Goal: Check status: Check status

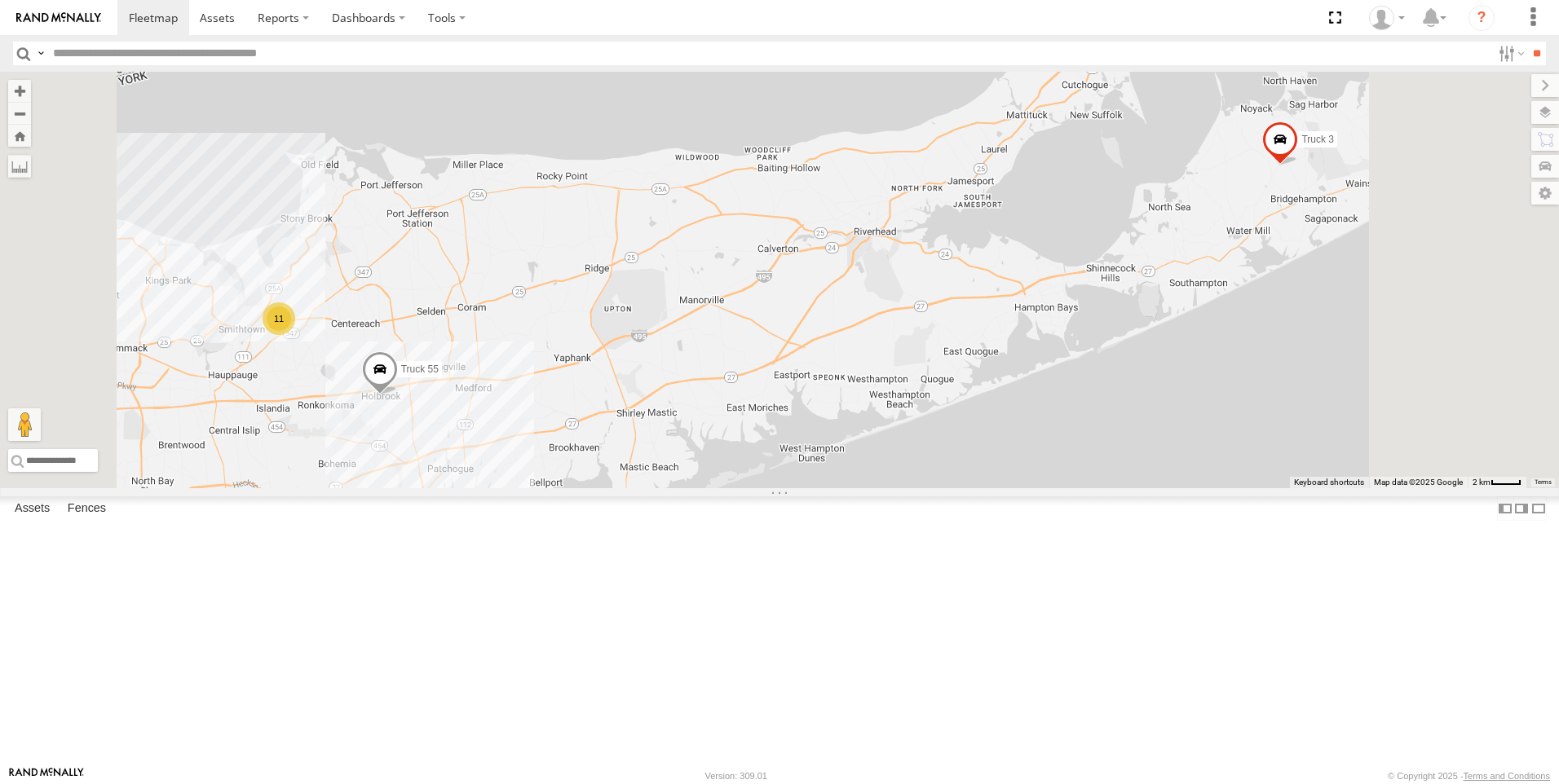
scroll to position [17, 0]
click at [0, 0] on span at bounding box center [0, 0] width 0 height 0
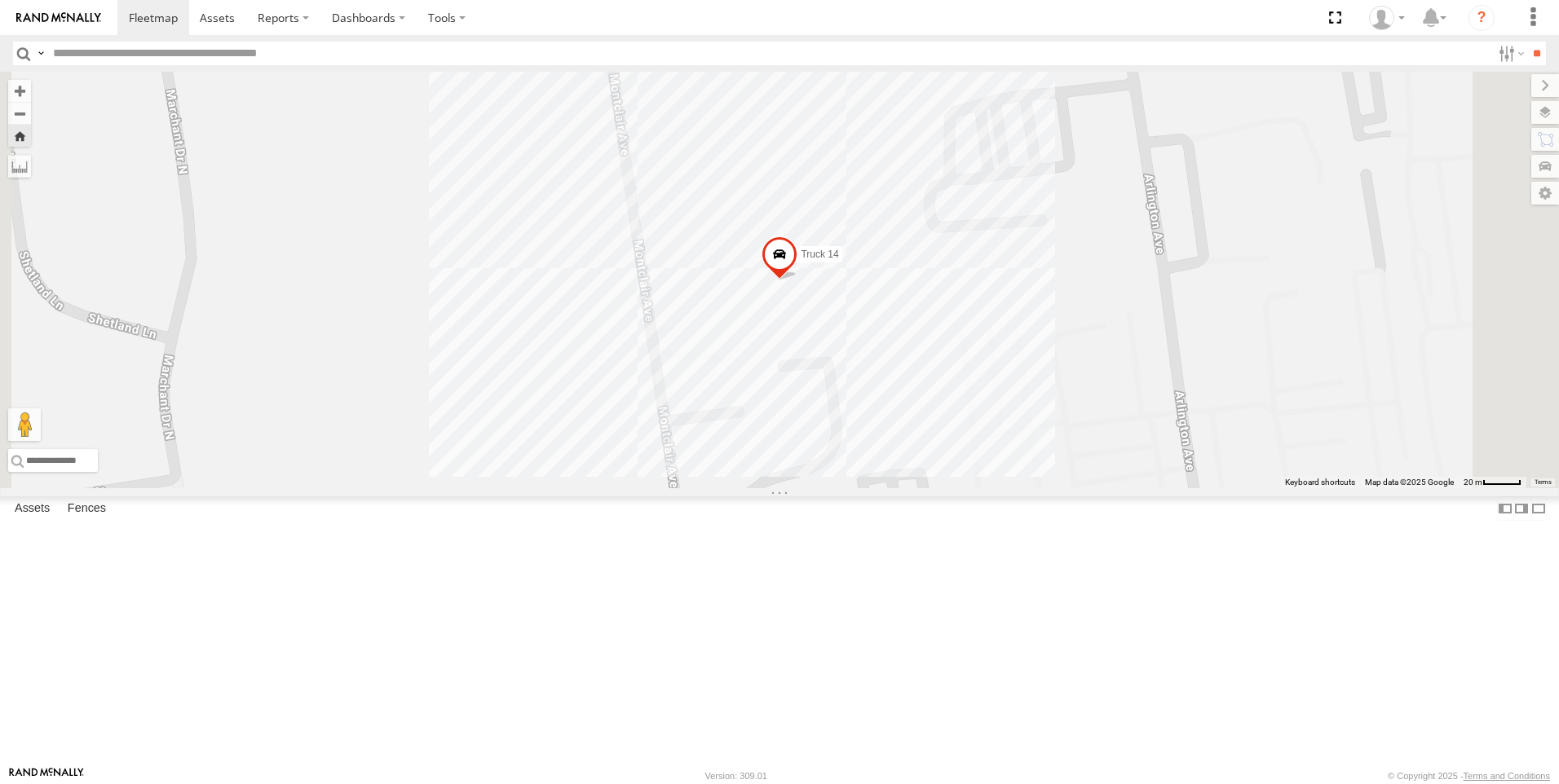
click at [0, 0] on span at bounding box center [0, 0] width 0 height 0
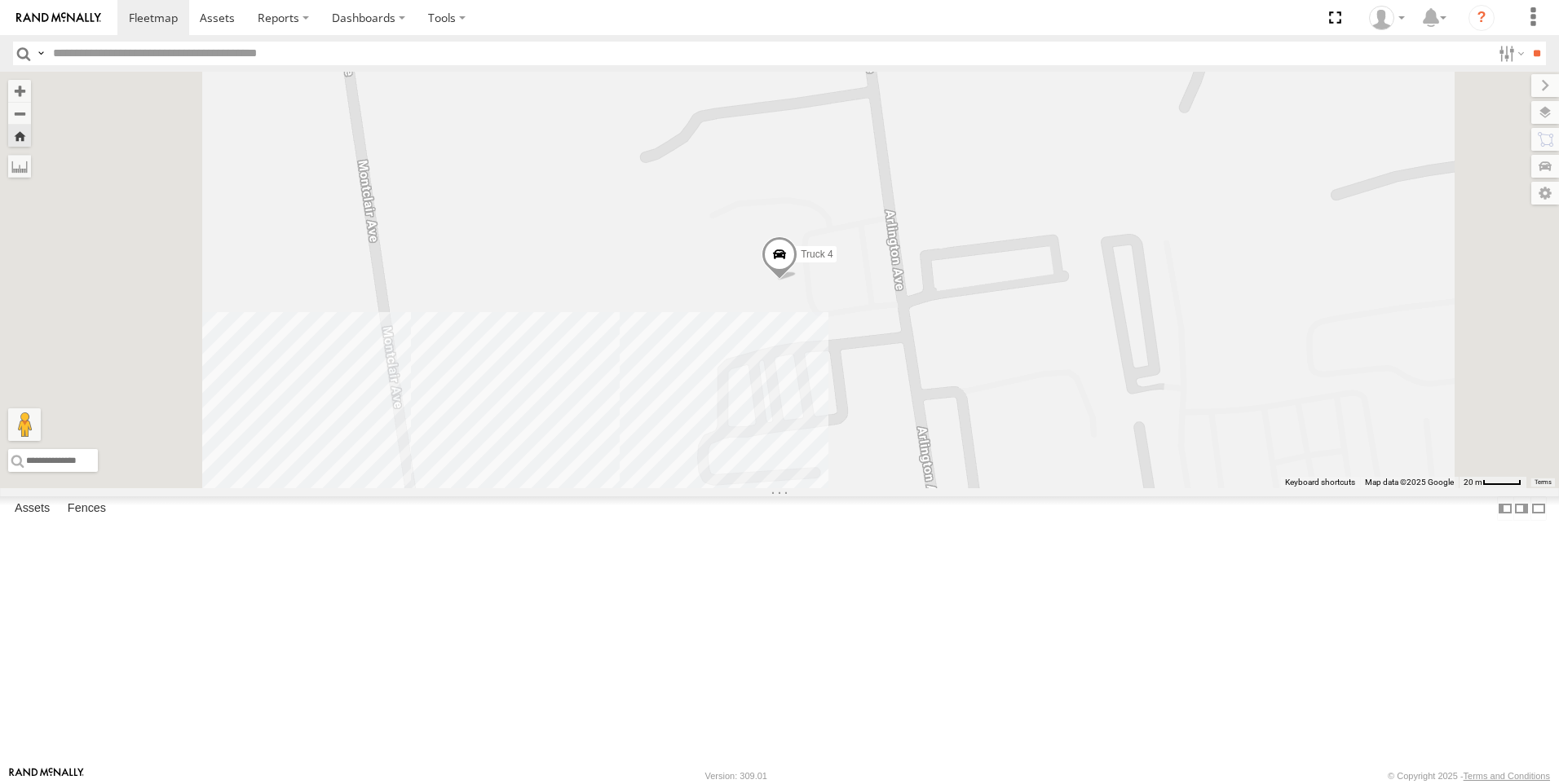
click at [0, 0] on link at bounding box center [0, 0] width 0 height 0
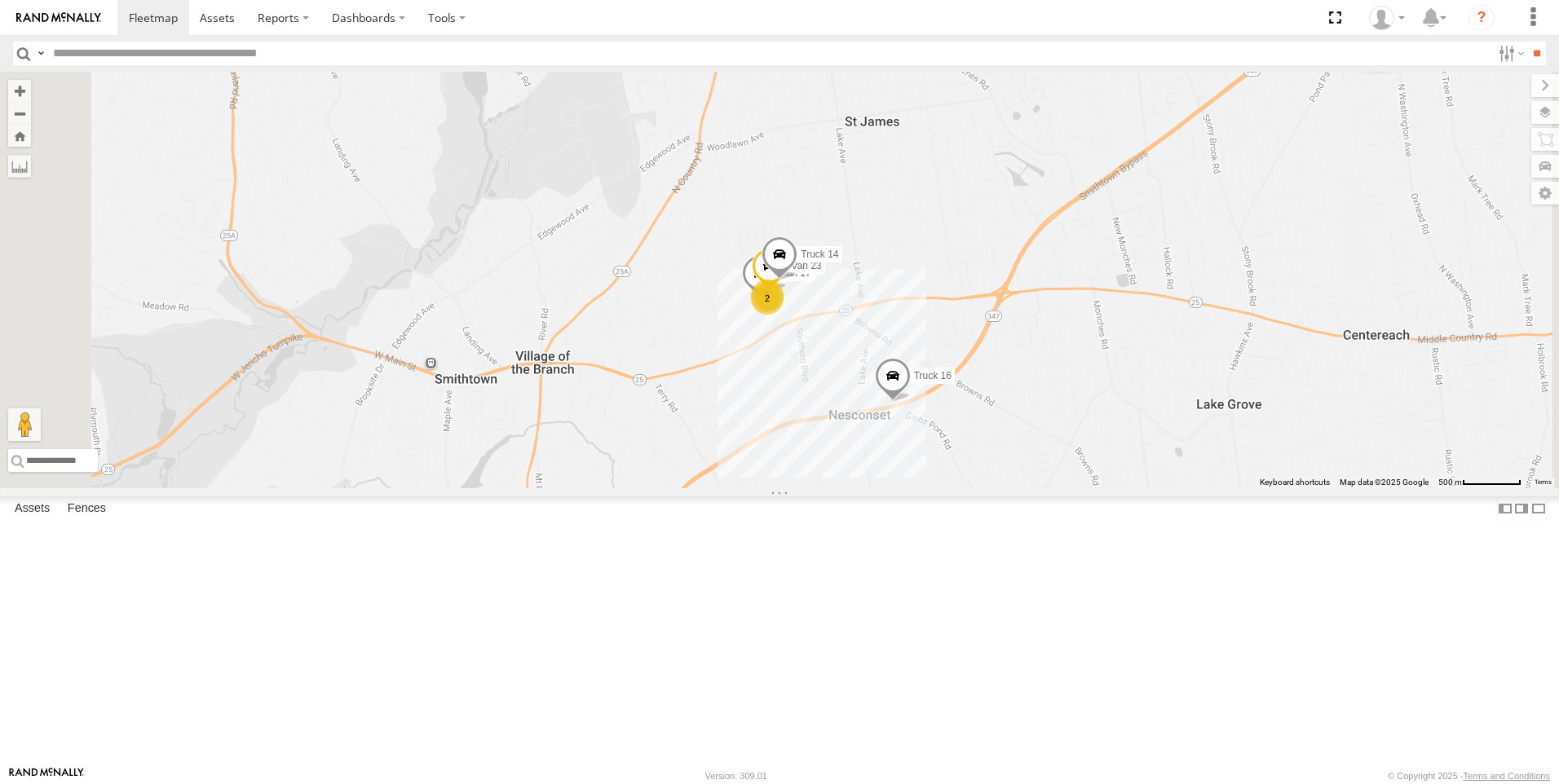
click at [0, 0] on link at bounding box center [0, 0] width 0 height 0
click at [0, 0] on span at bounding box center [0, 0] width 0 height 0
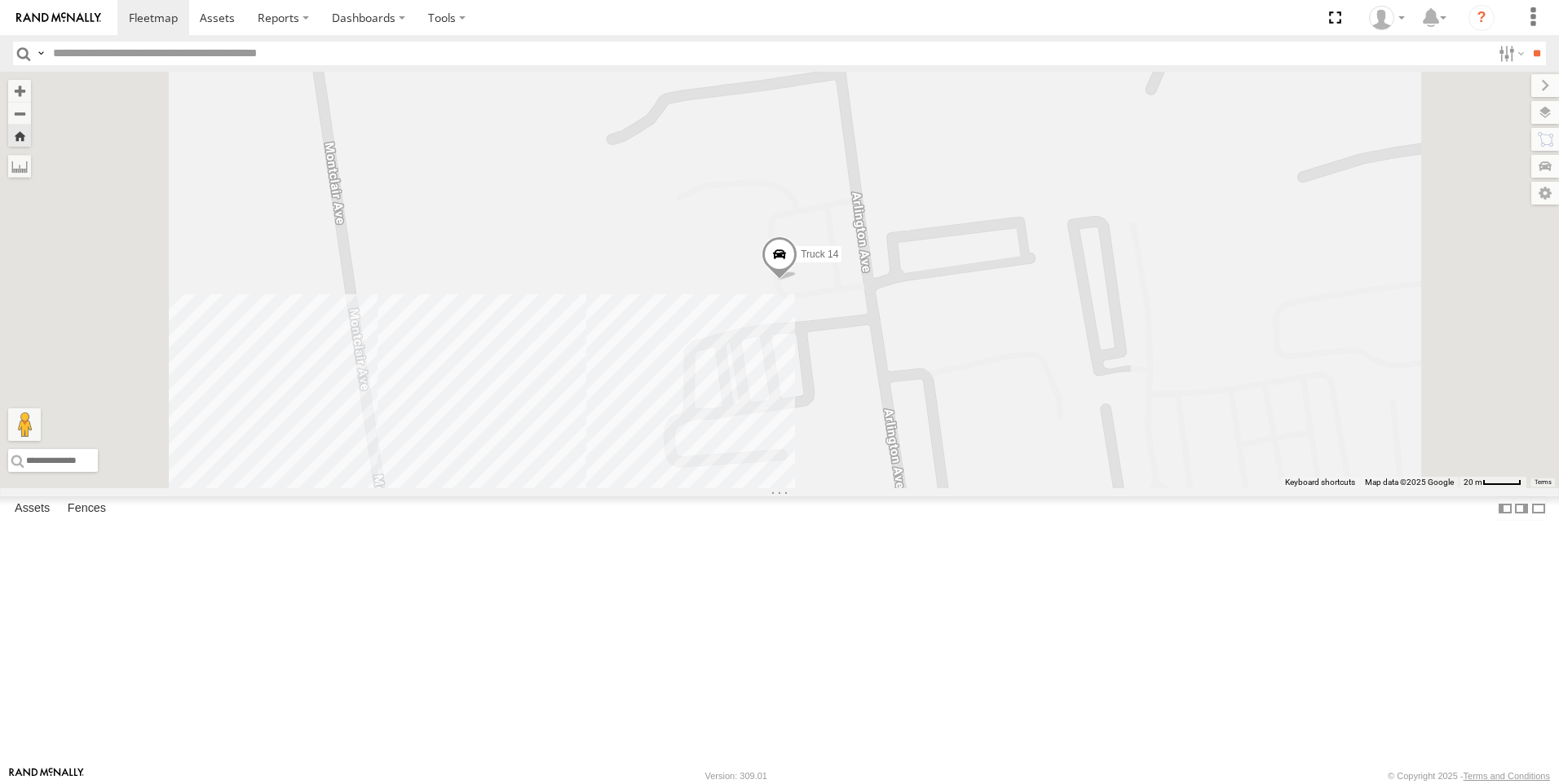
click at [0, 0] on link at bounding box center [0, 0] width 0 height 0
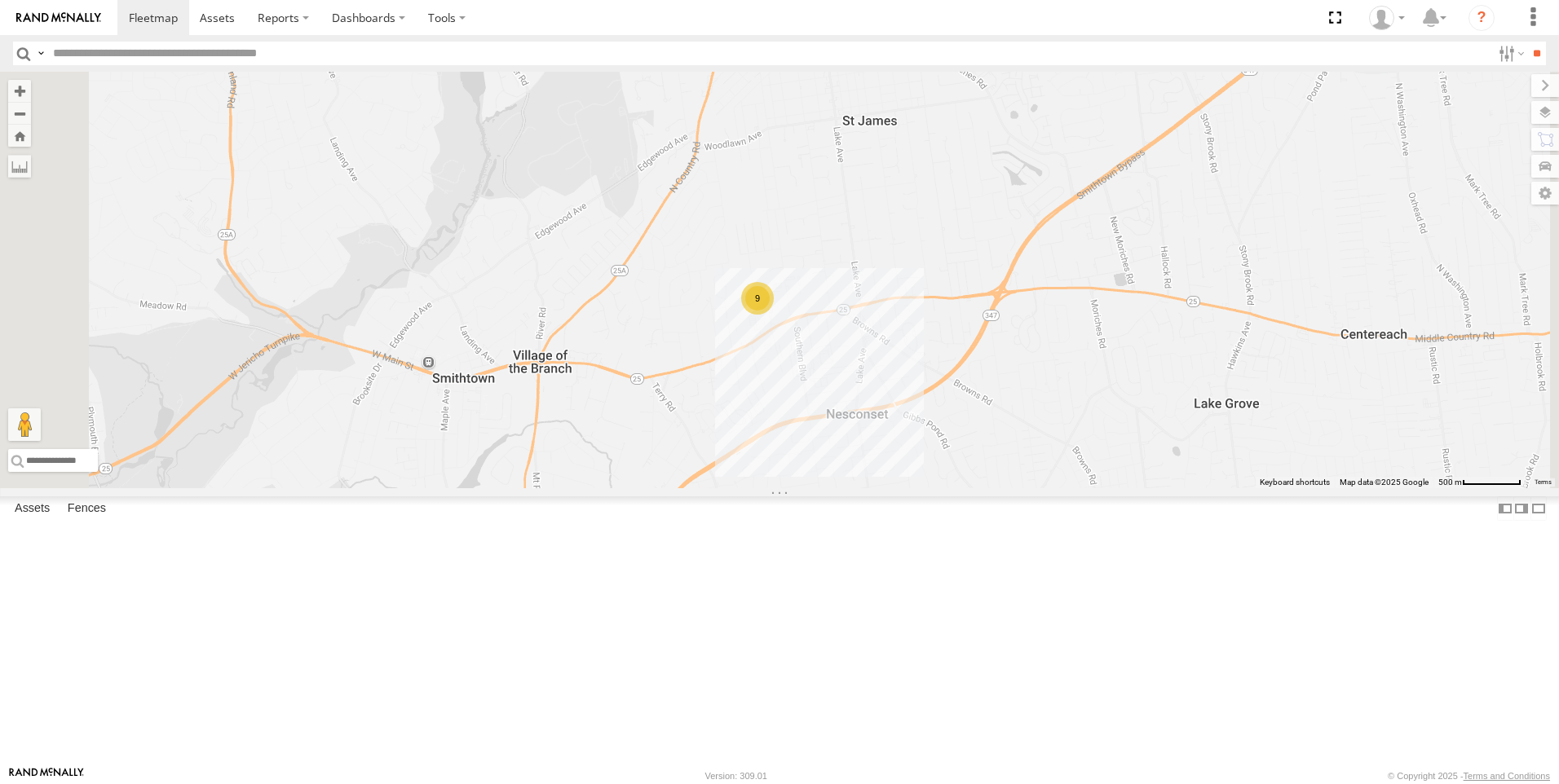
click at [0, 0] on span at bounding box center [0, 0] width 0 height 0
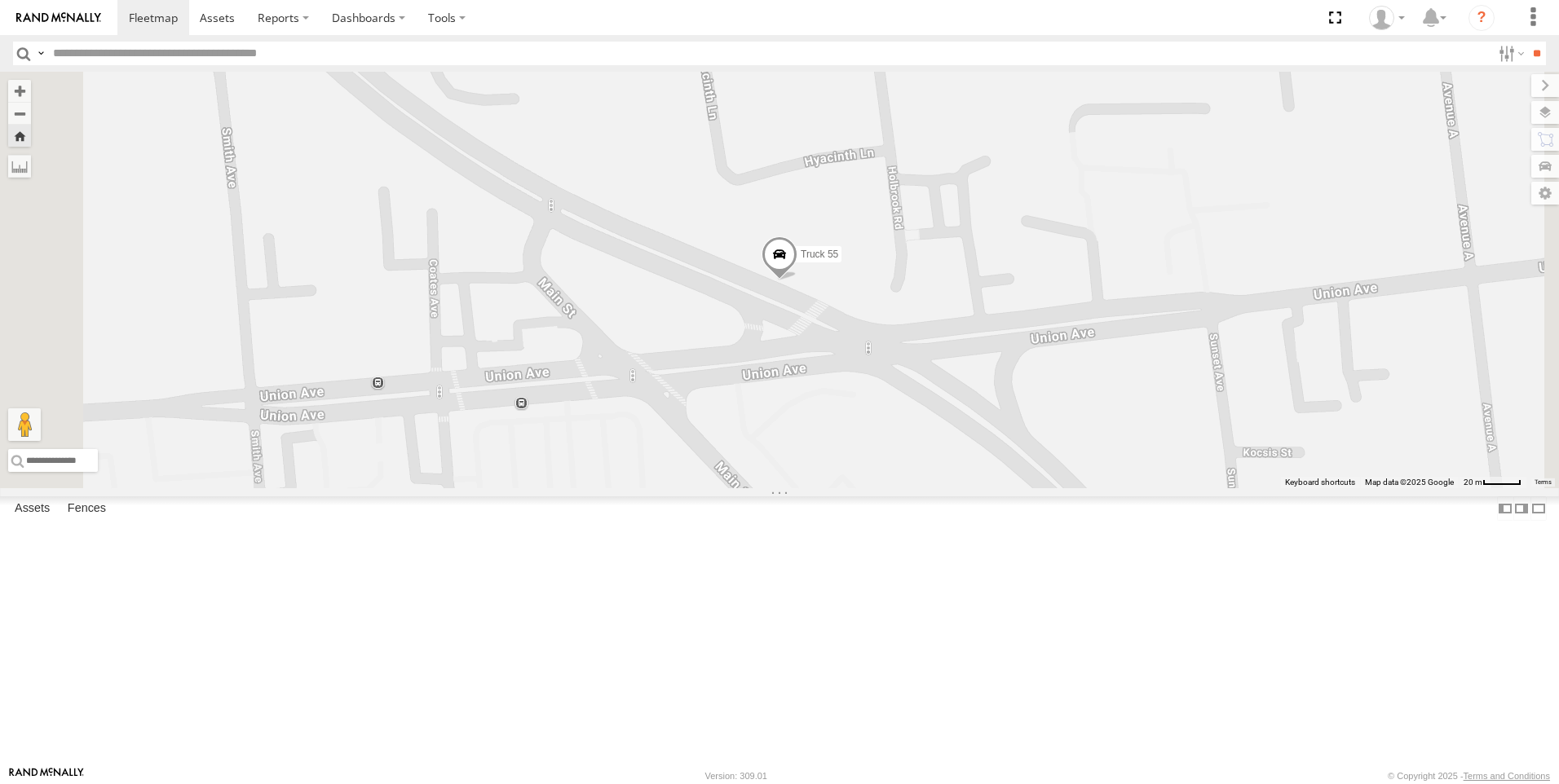
click at [0, 0] on link at bounding box center [0, 0] width 0 height 0
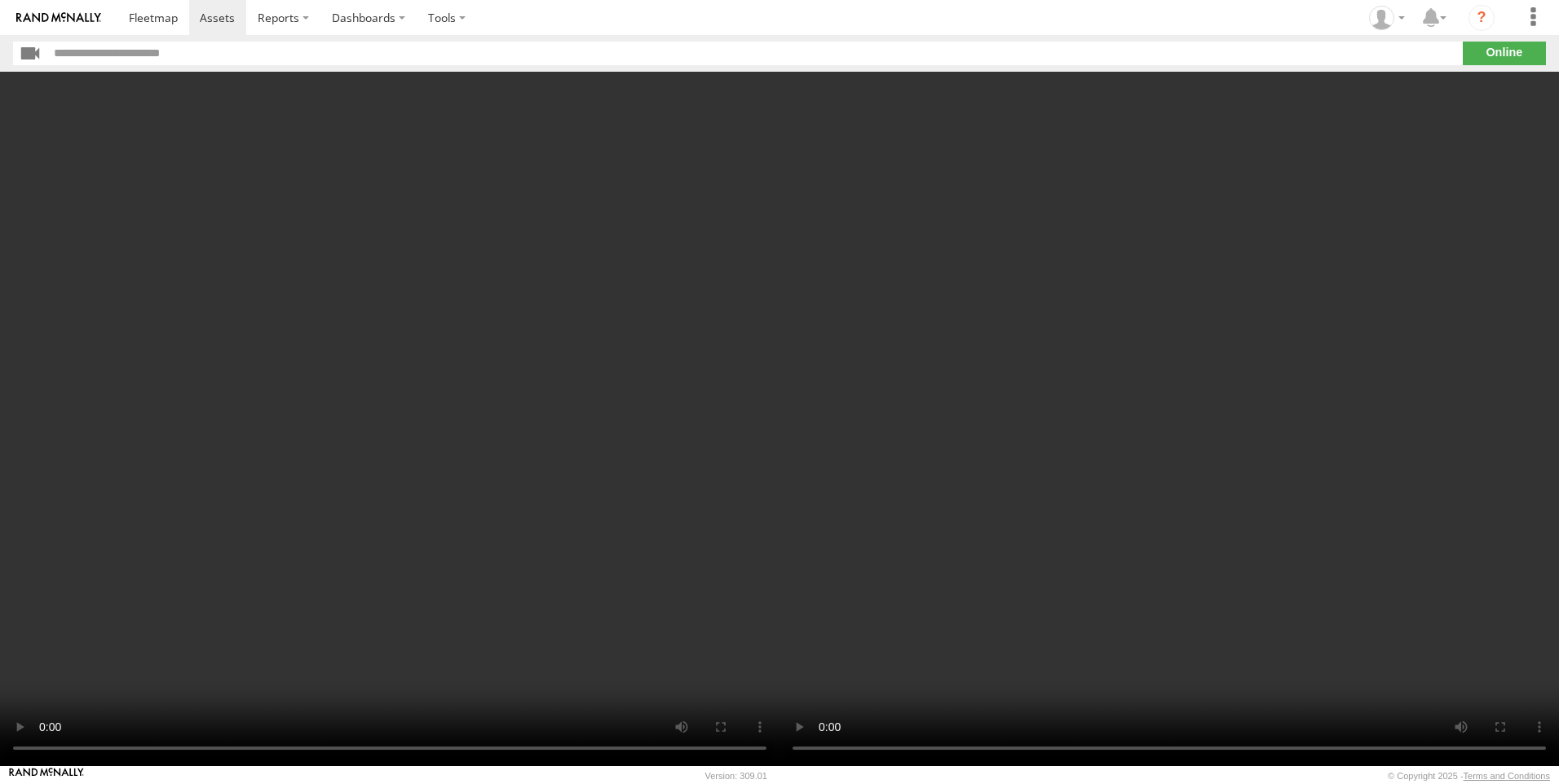
click at [521, 566] on video at bounding box center [389, 419] width 780 height 694
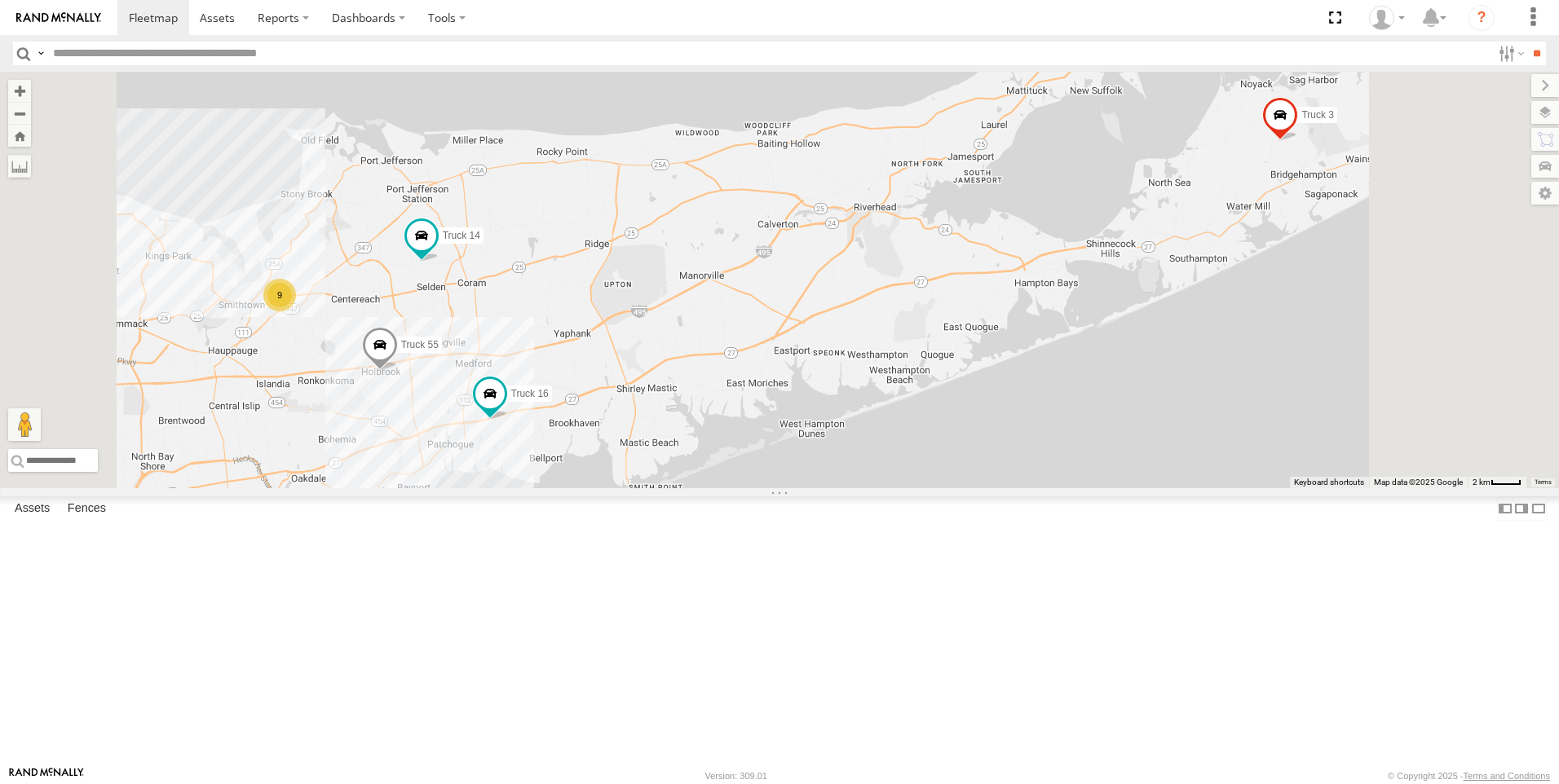
click at [0, 0] on link at bounding box center [0, 0] width 0 height 0
click at [0, 0] on span at bounding box center [0, 0] width 0 height 0
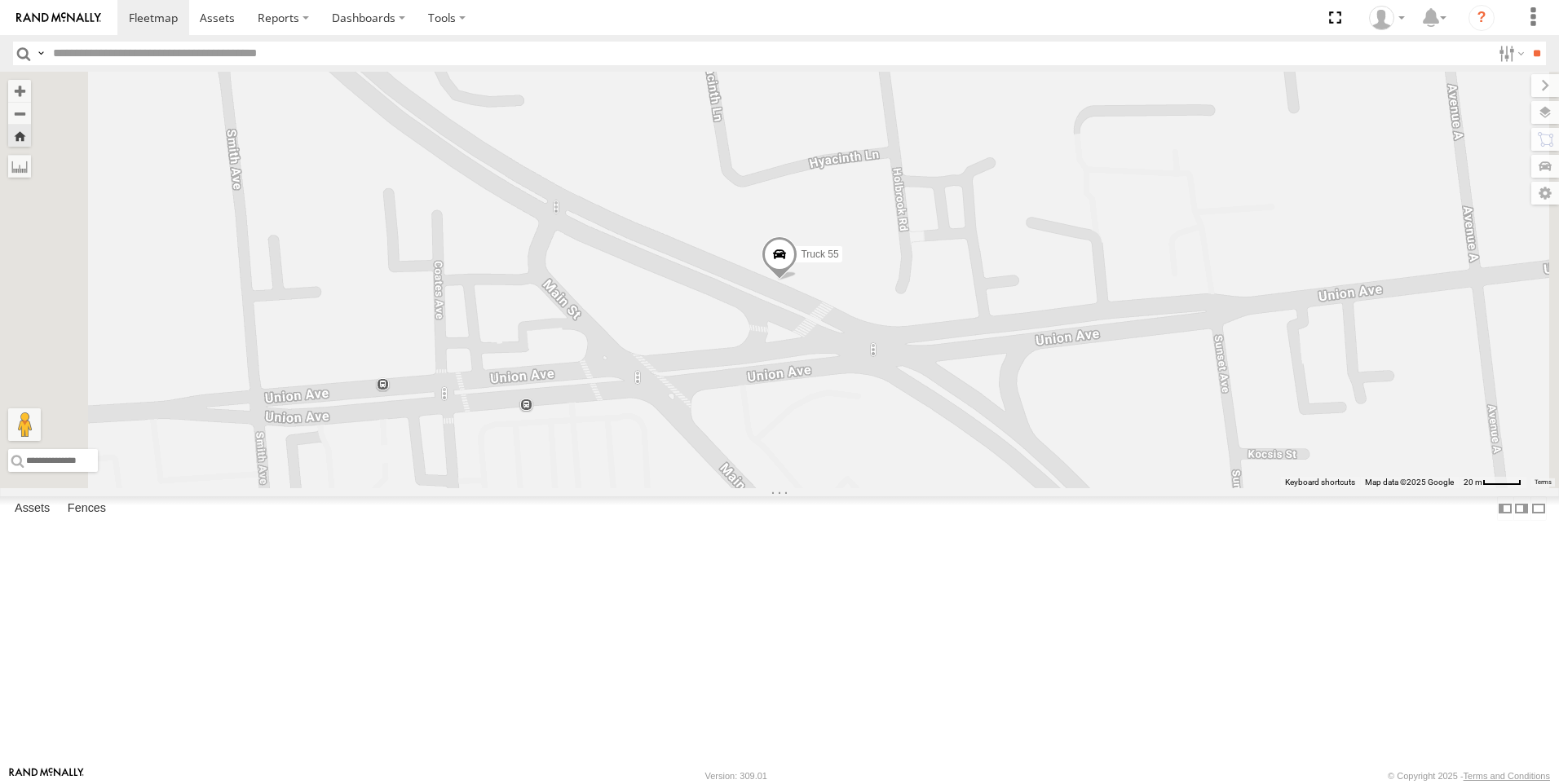
click at [0, 0] on link at bounding box center [0, 0] width 0 height 0
